Goal: Task Accomplishment & Management: Complete application form

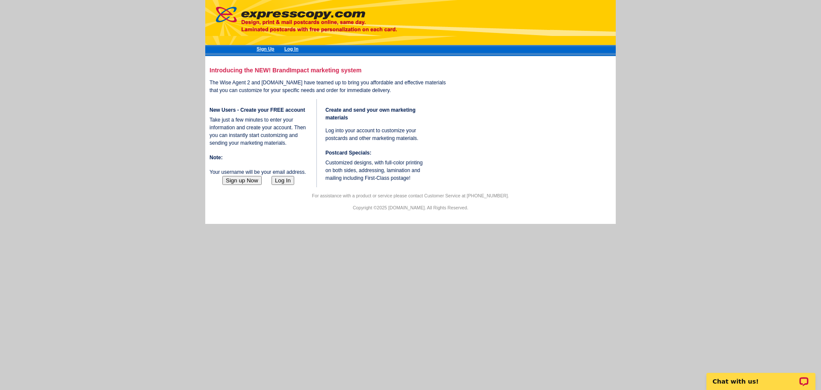
click at [237, 185] on button "Sign up Now" at bounding box center [241, 180] width 39 height 9
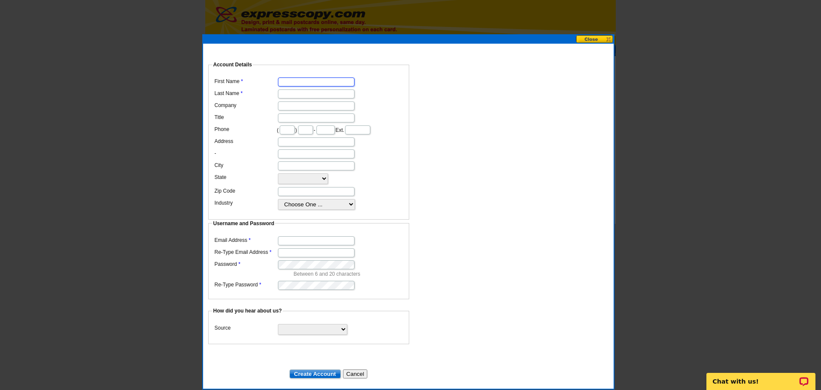
click at [321, 77] on input "First Name" at bounding box center [316, 81] width 77 height 9
type input "[PERSON_NAME]"
type input "979"
type input "436"
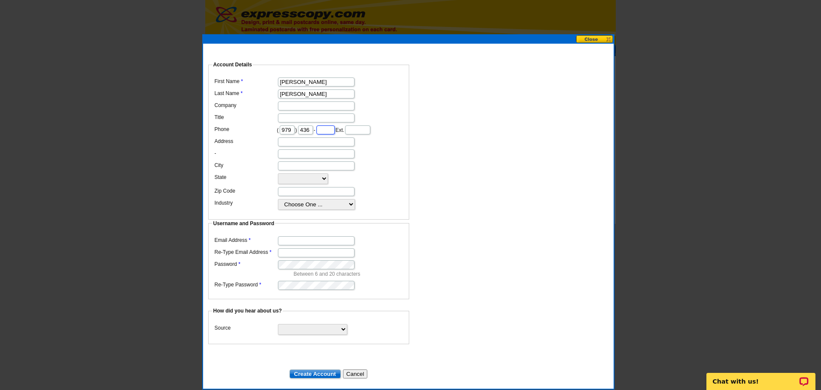
type input "7226"
type input "[STREET_ADDRESS]"
type input "[PERSON_NAME]"
select select "[GEOGRAPHIC_DATA]"
type input "77484"
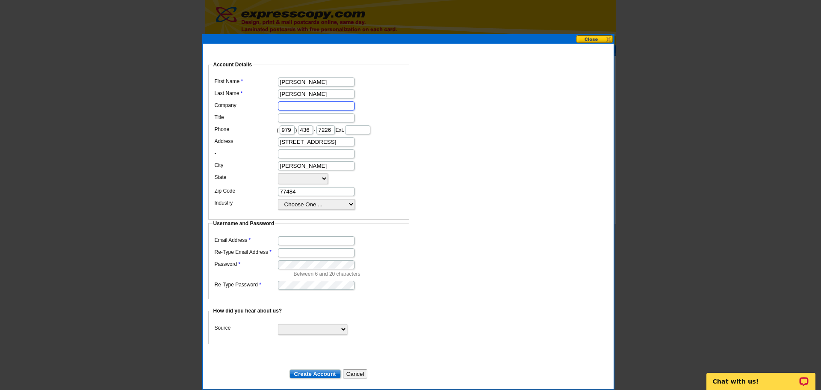
click at [329, 101] on input "Company" at bounding box center [316, 105] width 77 height 9
type input "[GEOGRAPHIC_DATA]"
type input "Realtor®"
click at [308, 236] on input "Email Address" at bounding box center [316, 240] width 77 height 9
type input "[PERSON_NAME][EMAIL_ADDRESS][DOMAIN_NAME]"
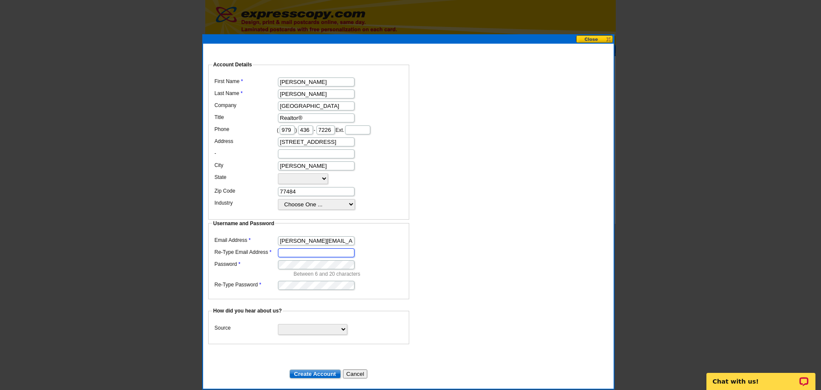
click at [309, 253] on input "Re-Type Email Address" at bounding box center [316, 252] width 77 height 9
type input "[PERSON_NAME][EMAIL_ADDRESS][DOMAIN_NAME]"
select select "other"
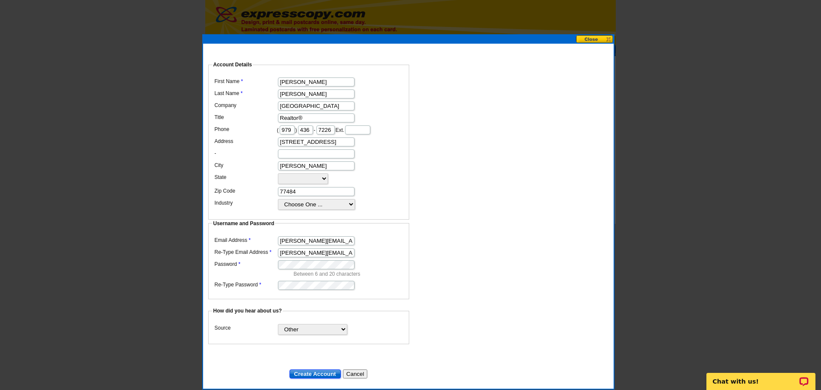
click at [310, 369] on input "Create Account" at bounding box center [314, 373] width 51 height 9
